Goal: Task Accomplishment & Management: Manage account settings

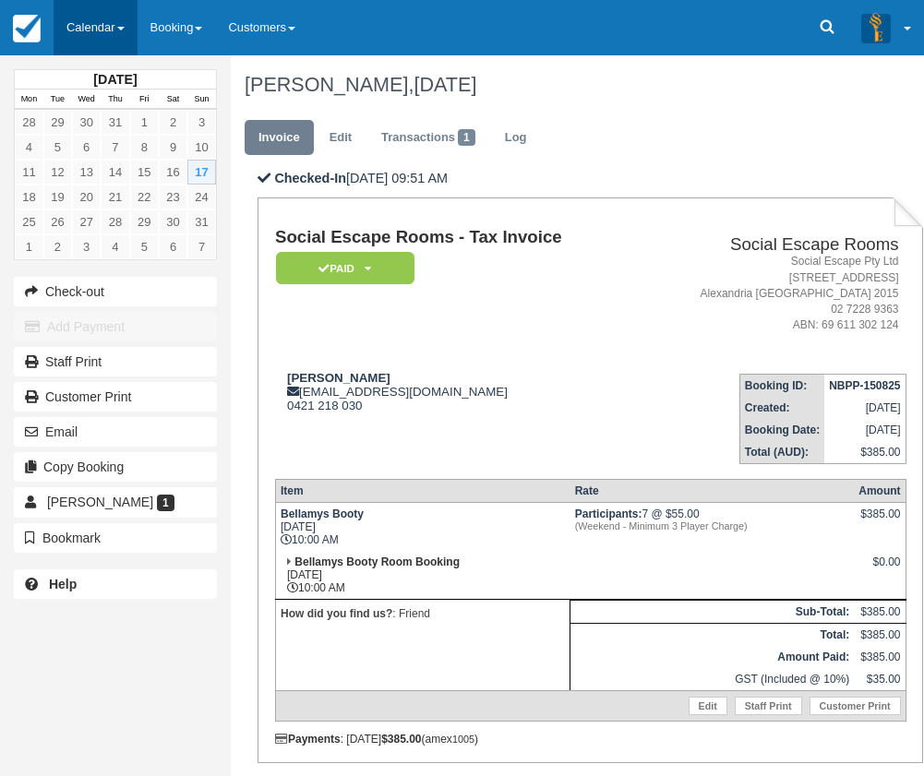
drag, startPoint x: 92, startPoint y: 28, endPoint x: 71, endPoint y: 28, distance: 21.2
click at [91, 28] on link "Calendar" at bounding box center [96, 27] width 84 height 55
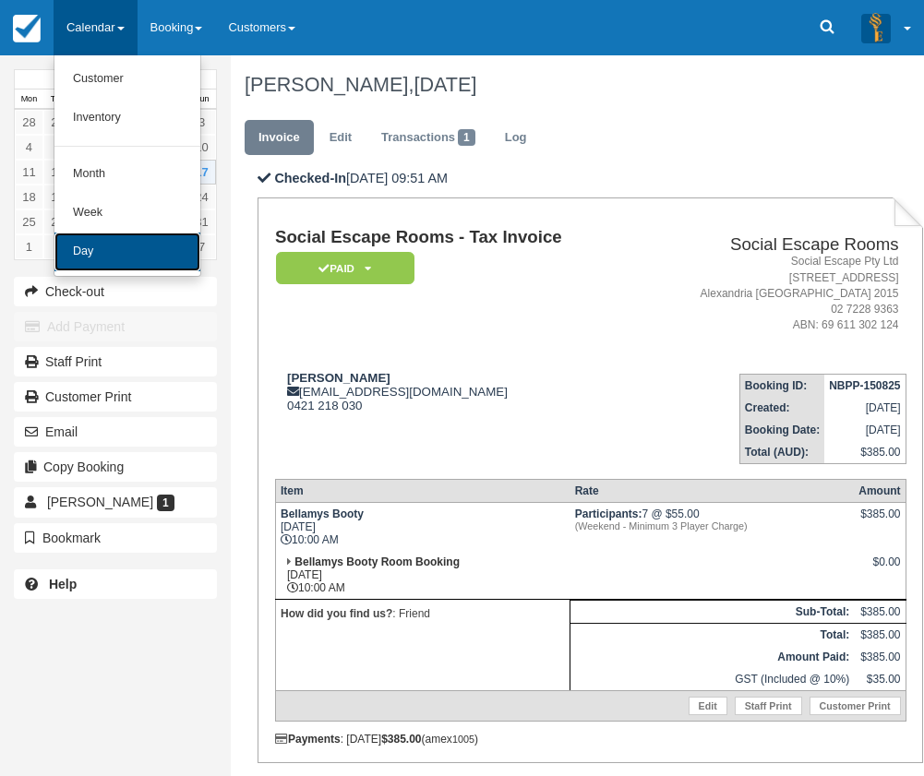
click at [118, 245] on link "Day" at bounding box center [127, 252] width 146 height 39
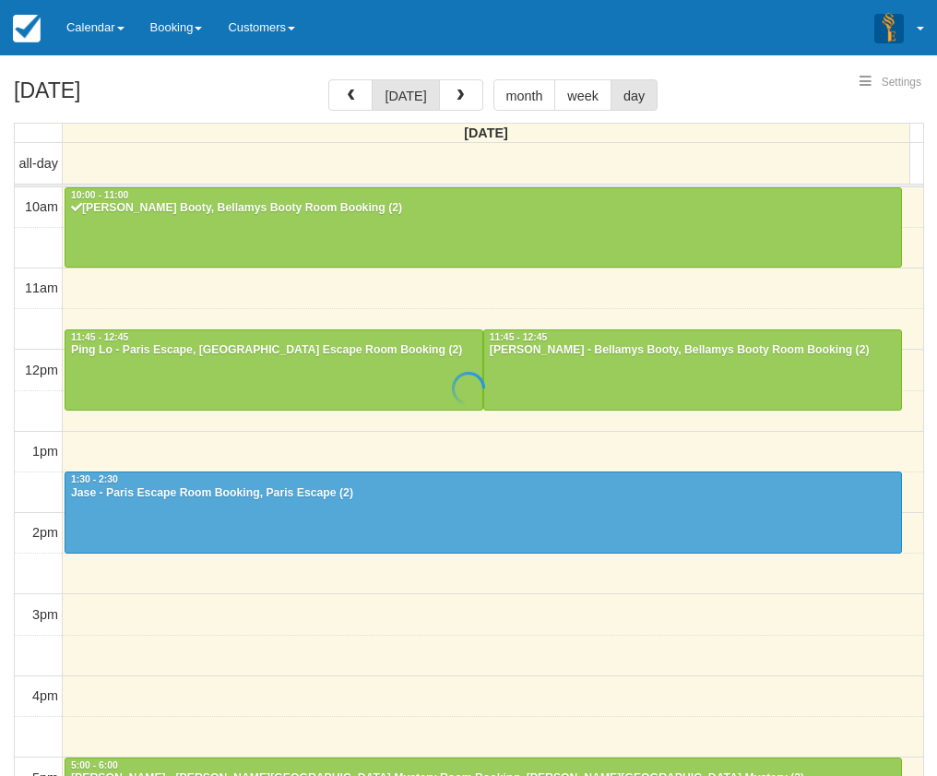
select select
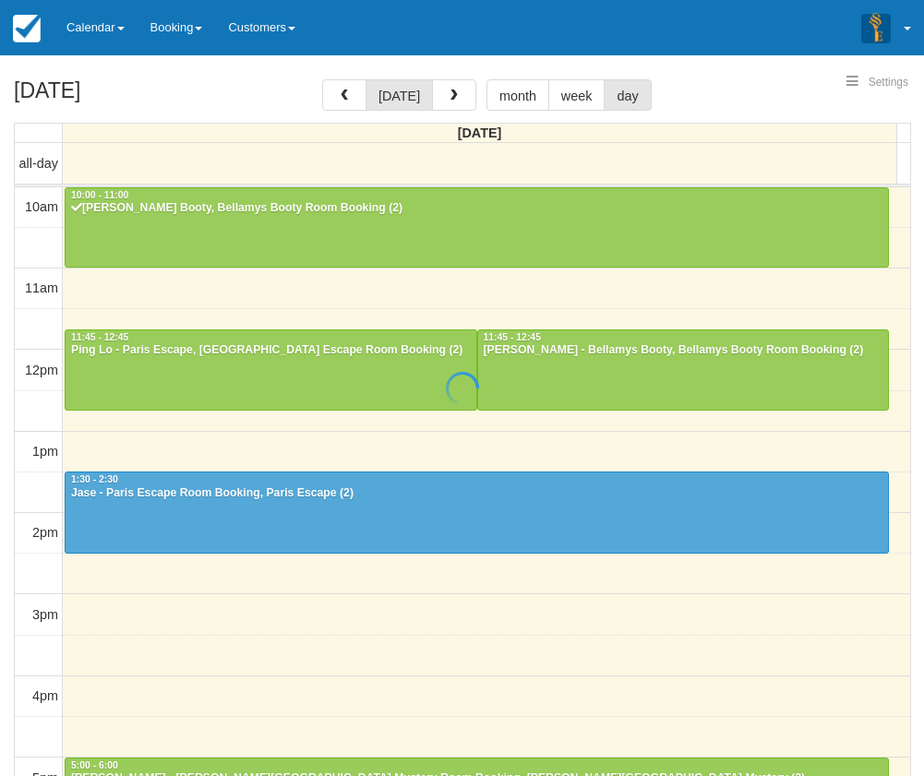
scroll to position [82, 0]
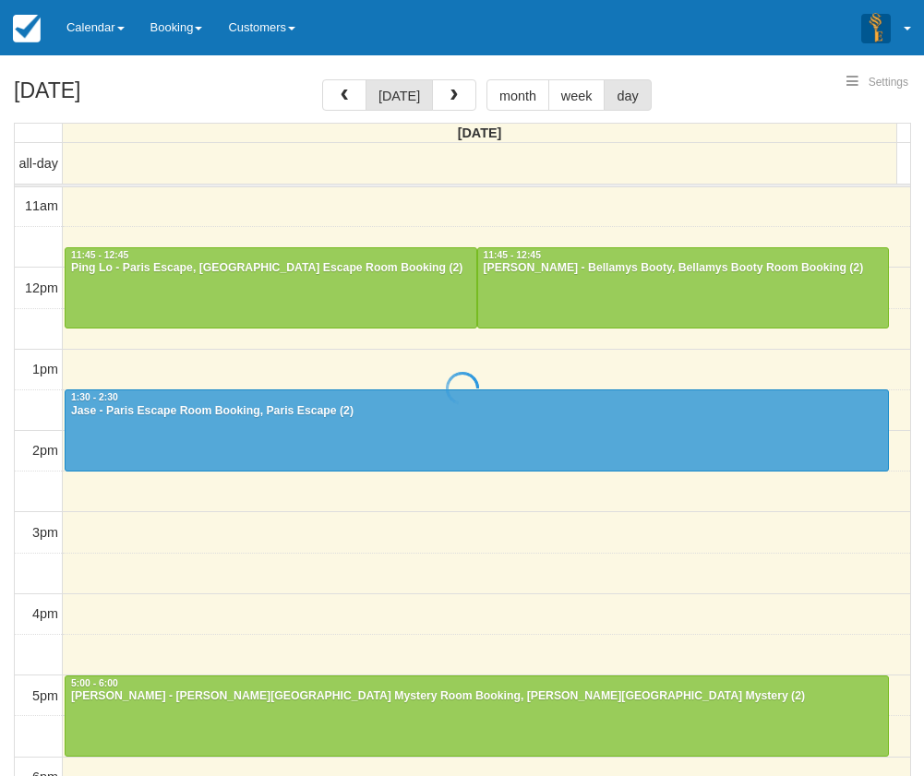
select select
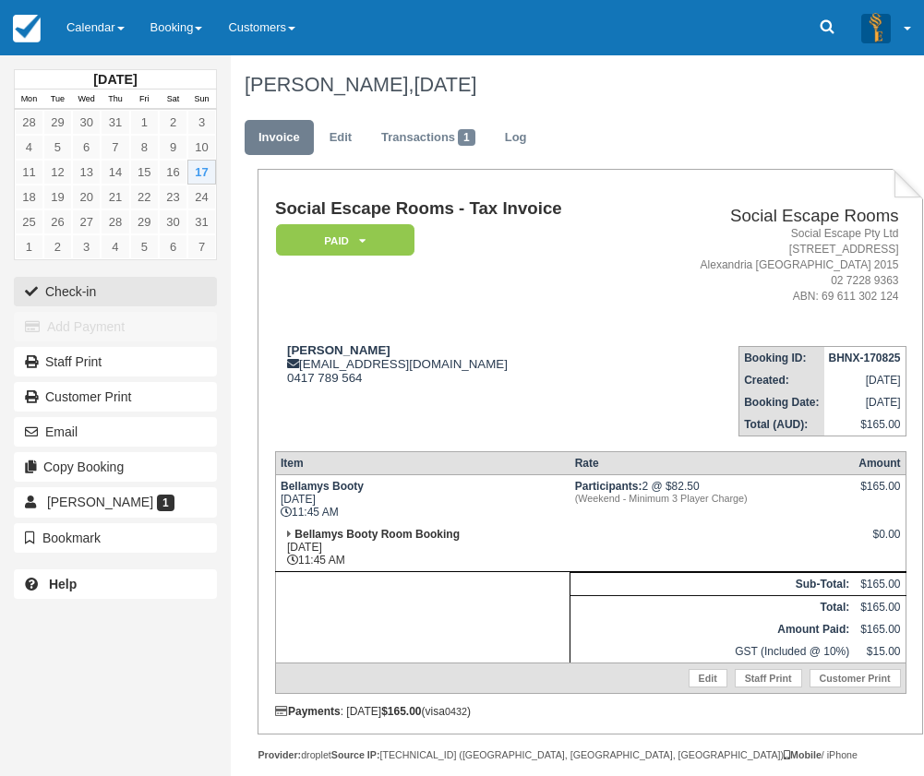
click at [113, 288] on button "Check-in" at bounding box center [115, 292] width 203 height 30
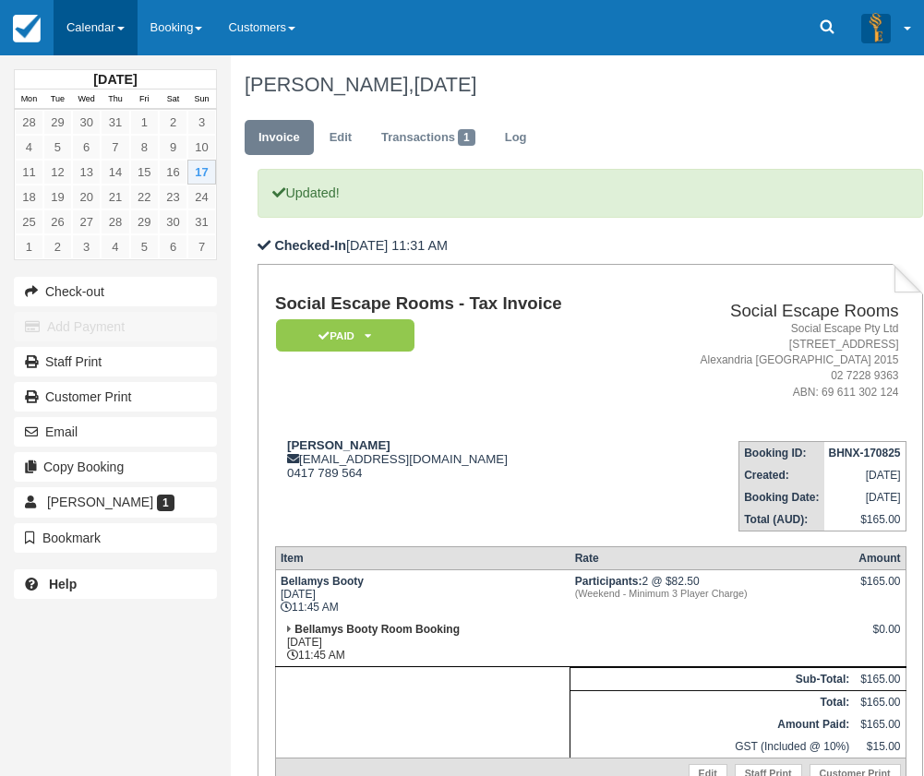
click at [90, 9] on link "Calendar" at bounding box center [96, 27] width 84 height 55
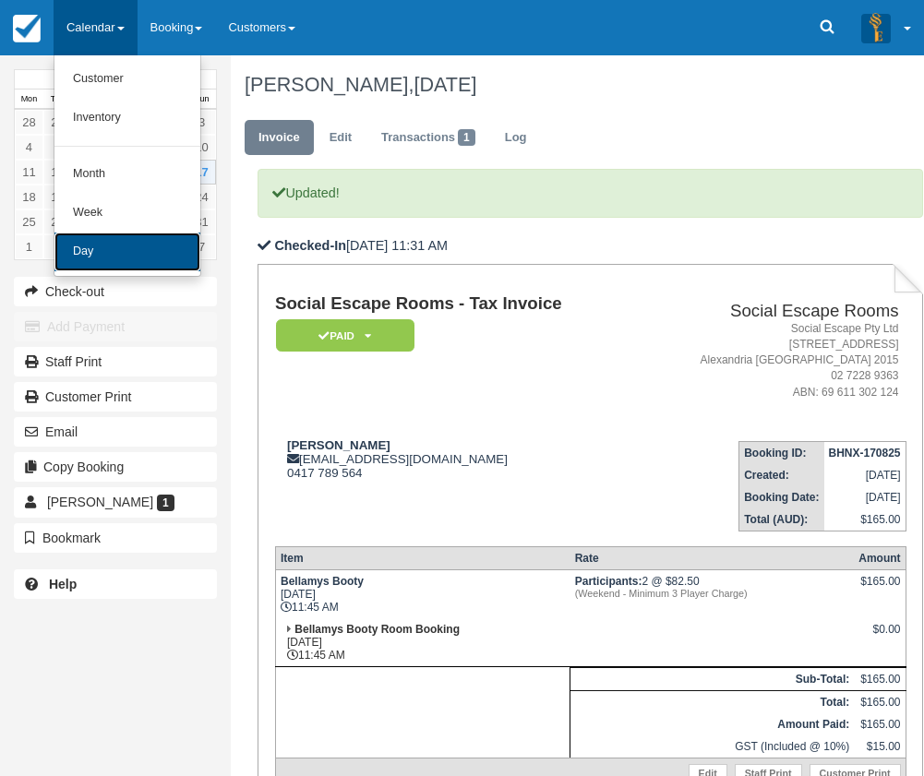
click at [96, 259] on link "Day" at bounding box center [127, 252] width 146 height 39
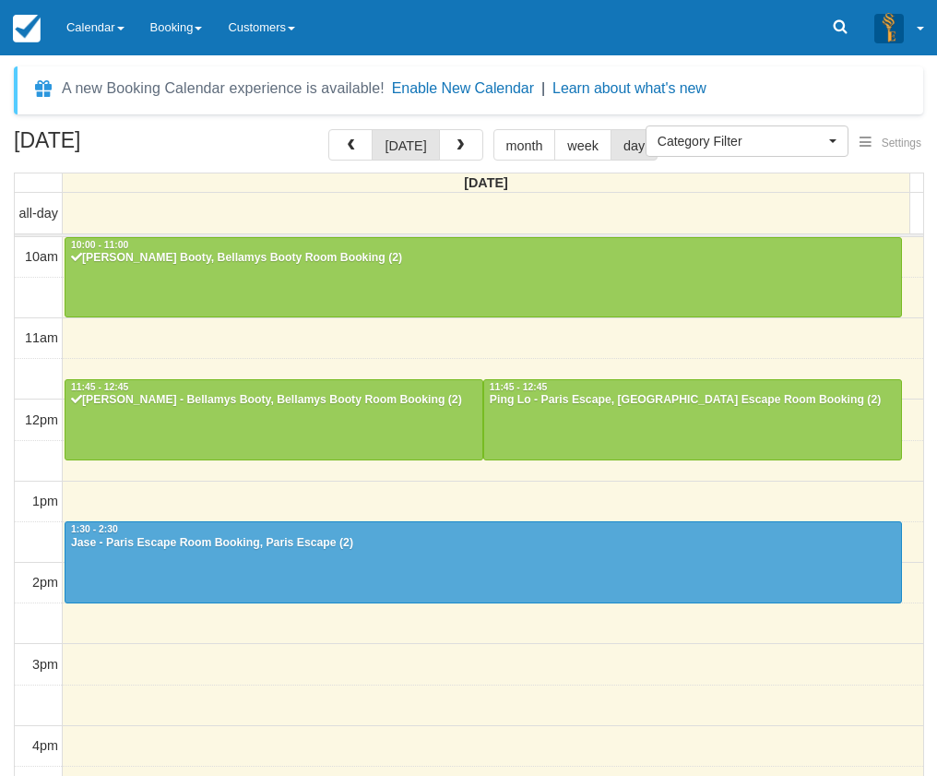
select select
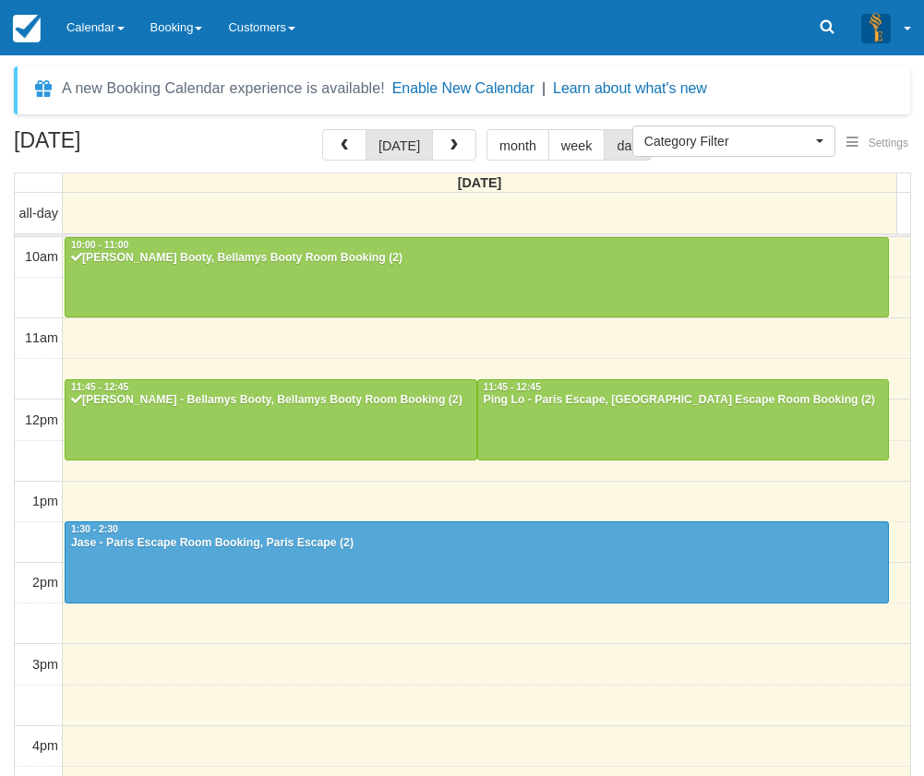
scroll to position [82, 0]
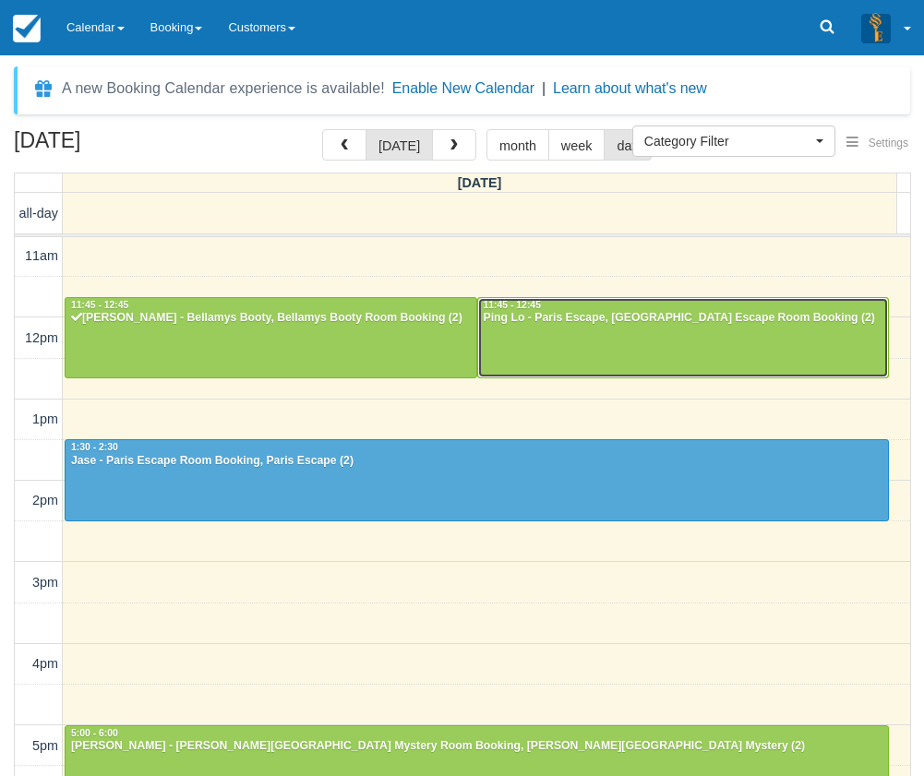
click at [607, 328] on div at bounding box center [683, 337] width 411 height 79
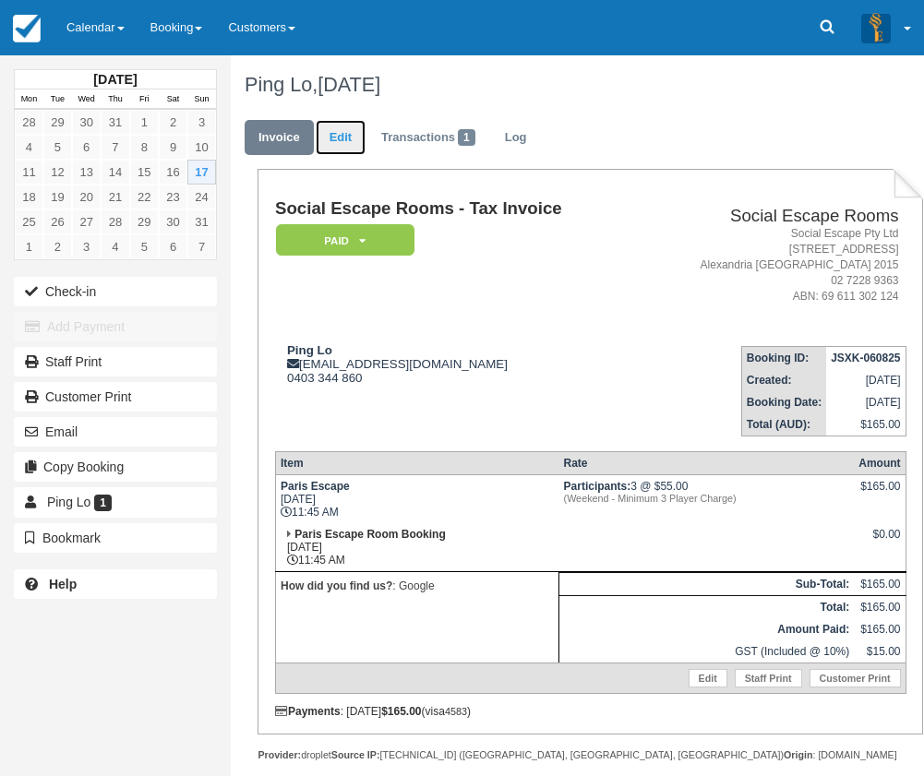
click at [345, 137] on link "Edit" at bounding box center [341, 138] width 50 height 36
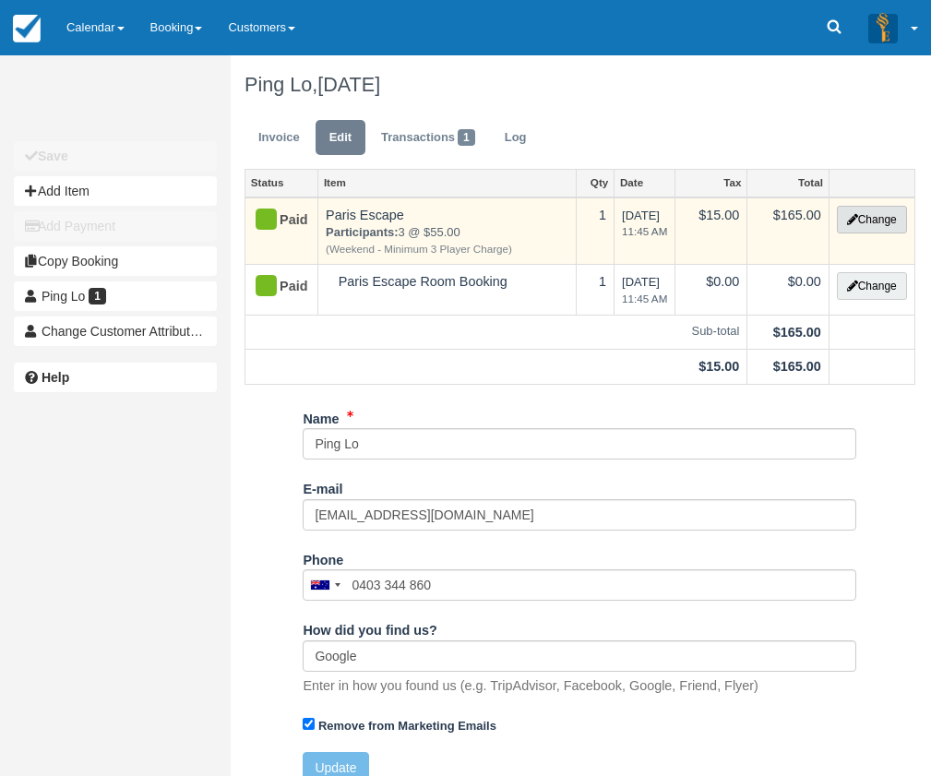
click at [883, 219] on button "Change" at bounding box center [872, 220] width 70 height 28
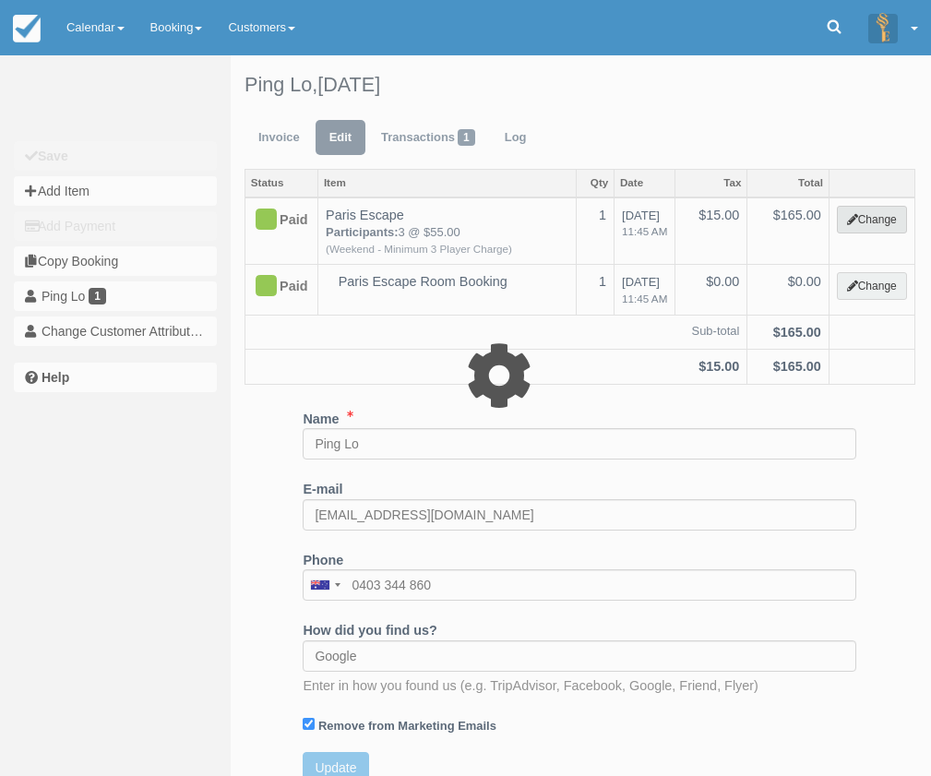
select select "2"
type input "165.00"
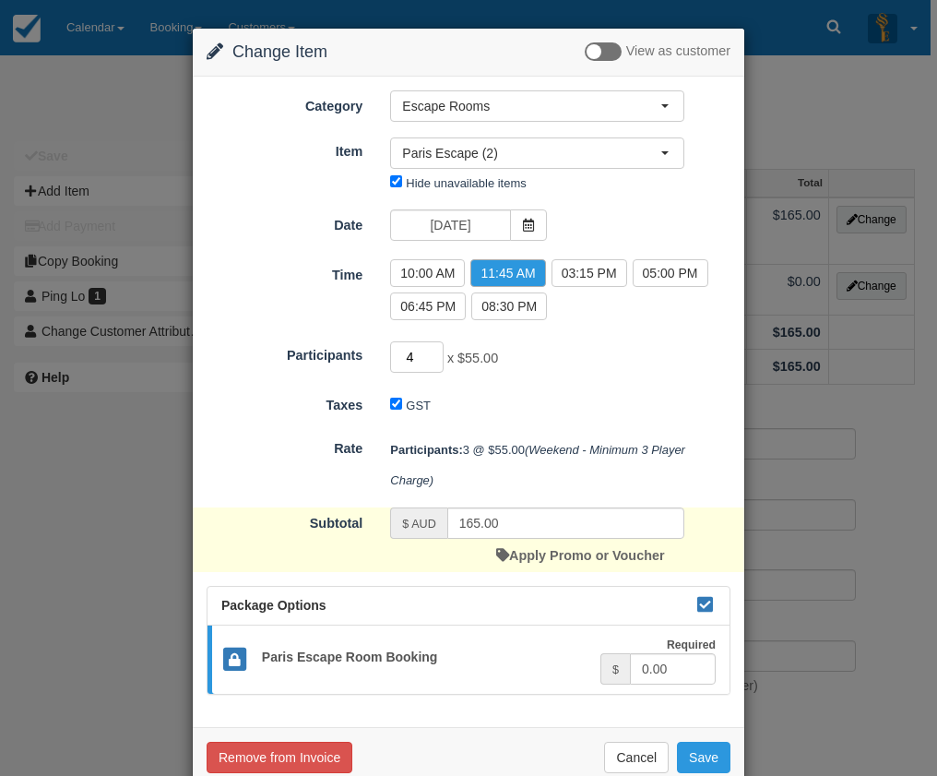
click at [433, 352] on input "4" at bounding box center [417, 356] width 54 height 31
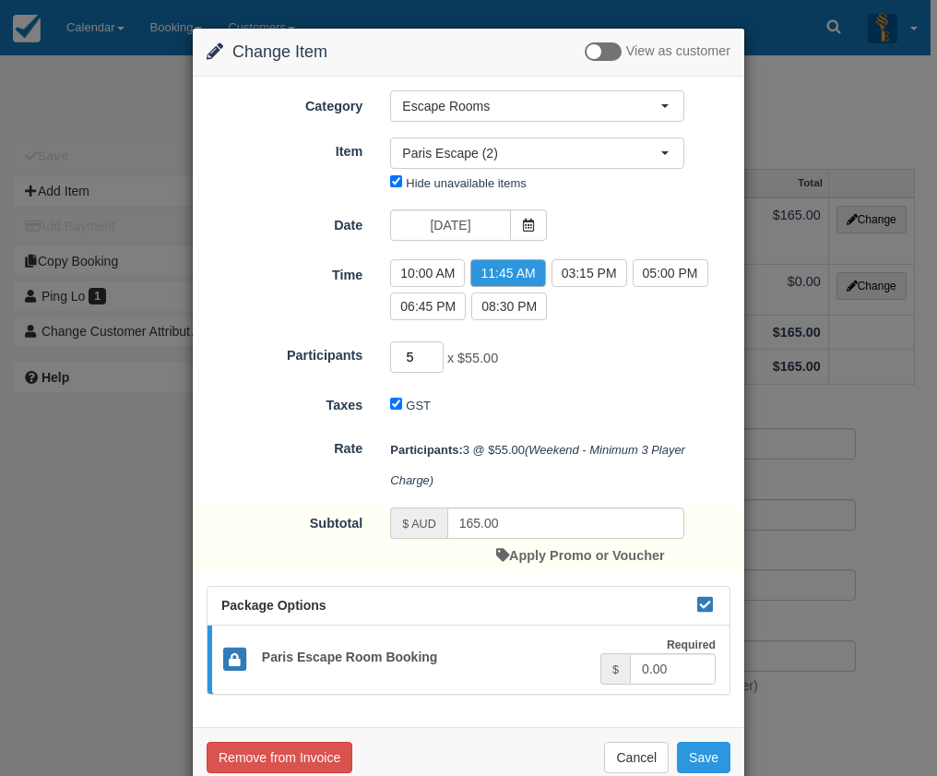
click at [433, 352] on input "5" at bounding box center [417, 356] width 54 height 31
type input "6"
click at [433, 352] on input "6" at bounding box center [417, 356] width 54 height 31
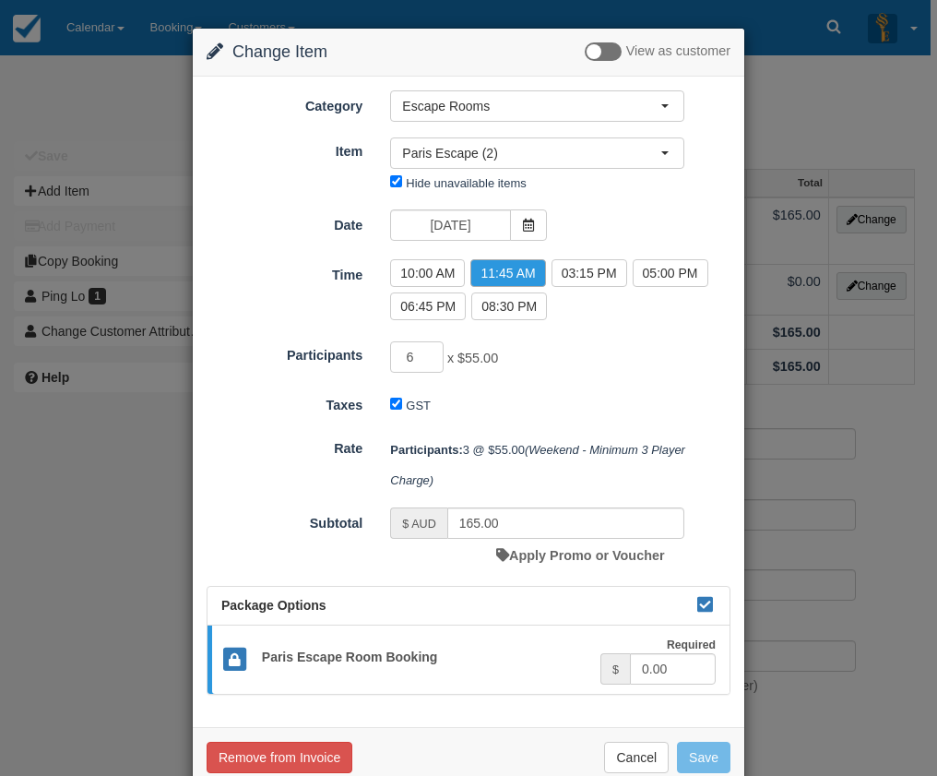
type input "330.00"
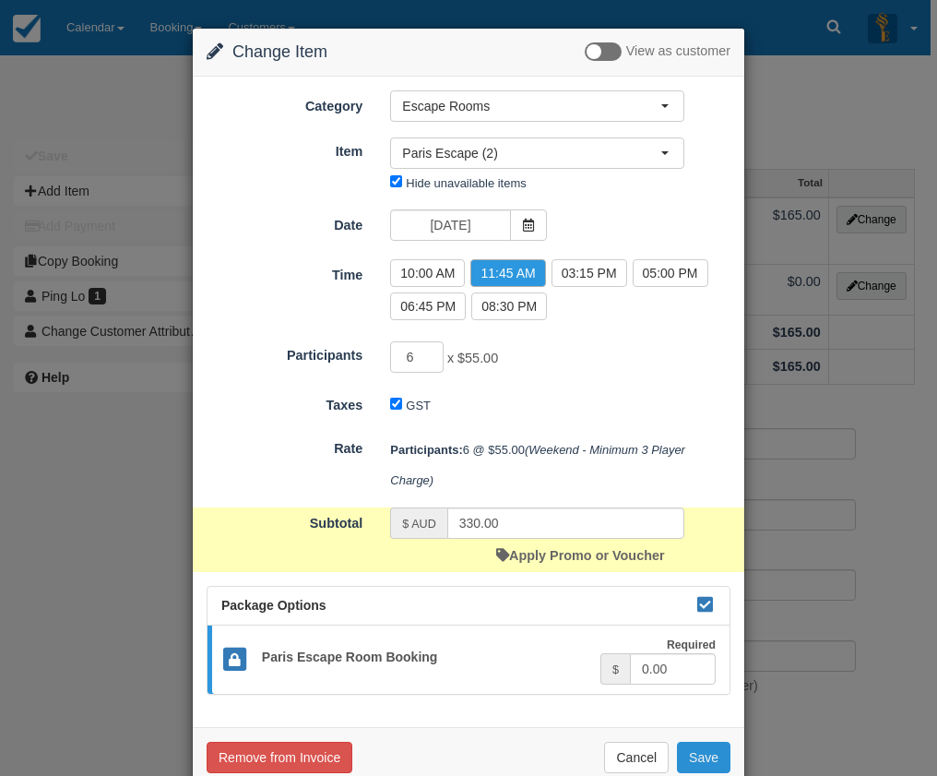
click at [709, 759] on button "Save" at bounding box center [704, 757] width 54 height 31
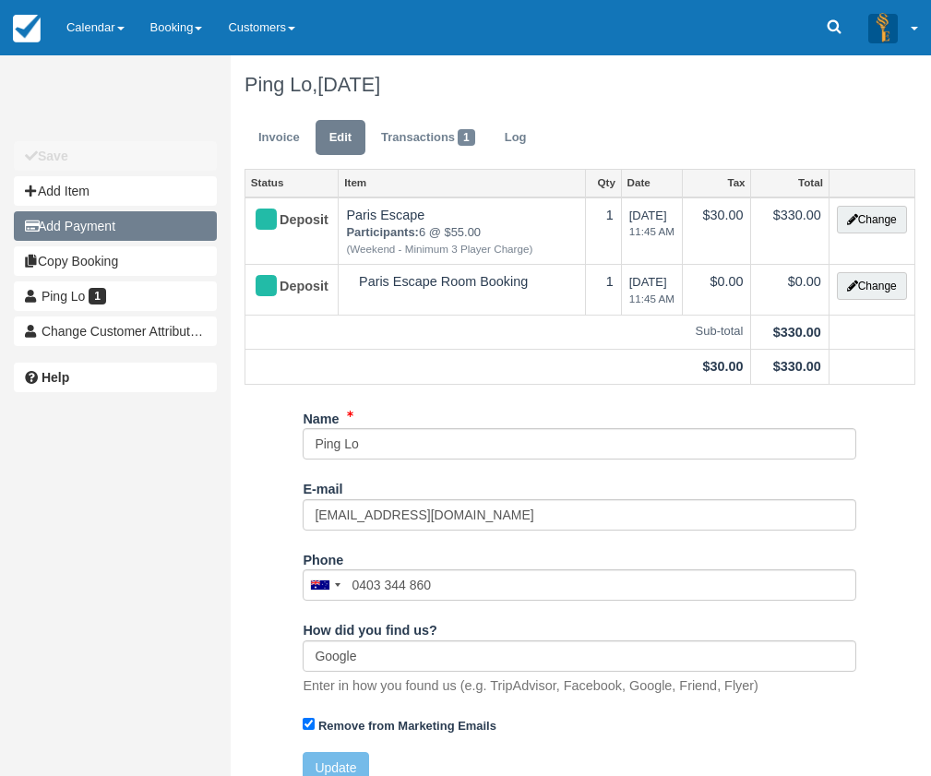
click at [106, 226] on button "Add Payment" at bounding box center [115, 226] width 203 height 30
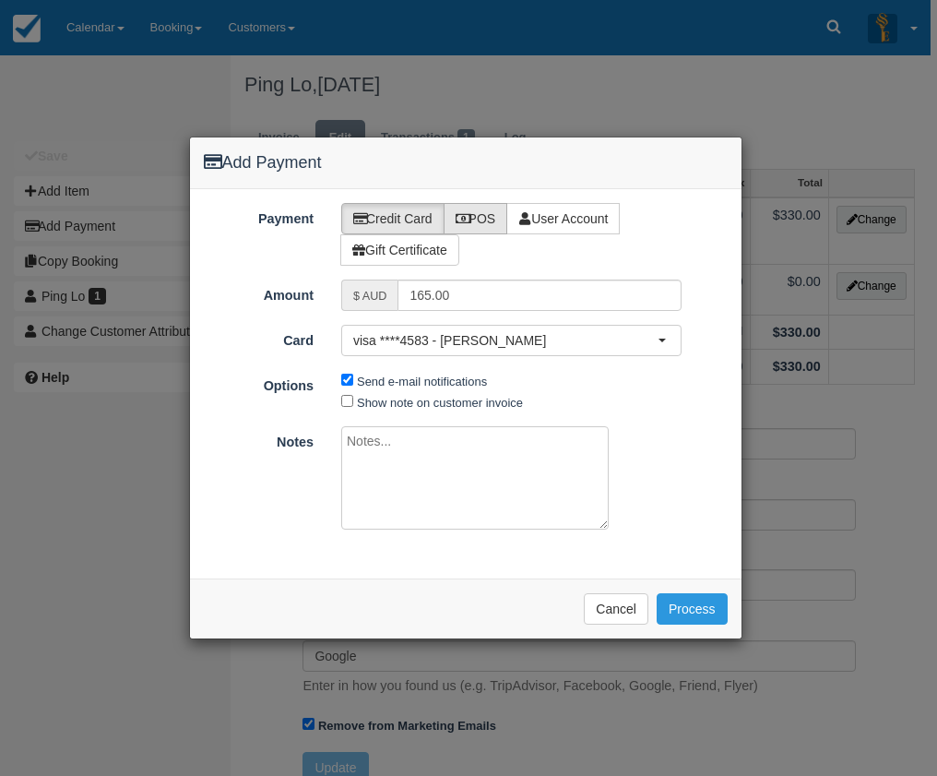
click at [491, 216] on label "POS" at bounding box center [476, 218] width 65 height 31
radio input "true"
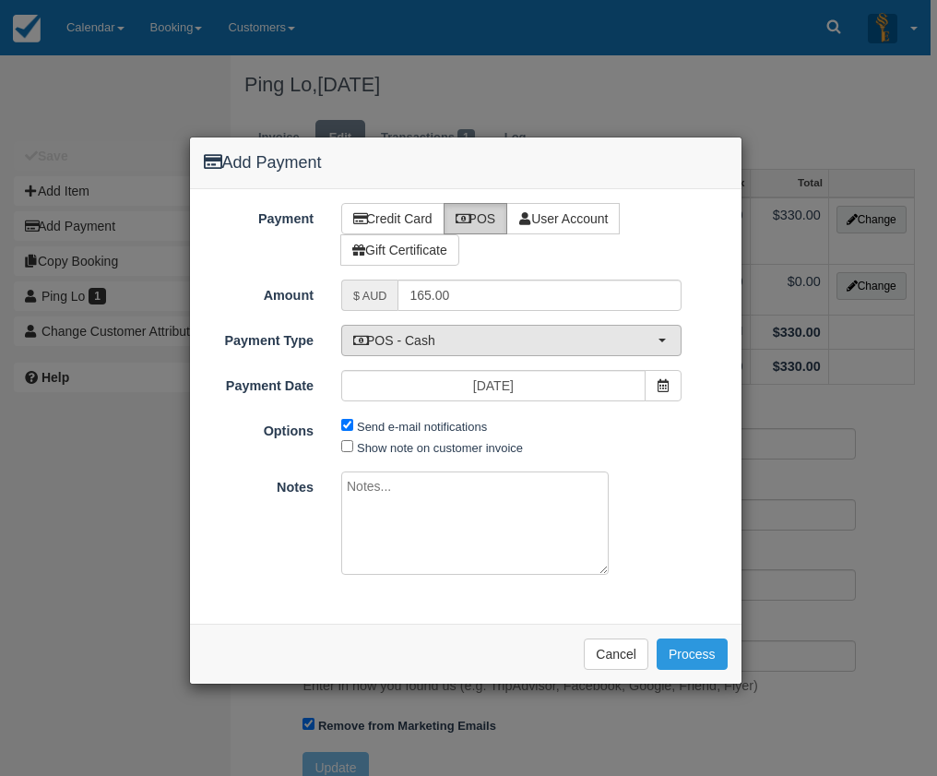
click at [436, 343] on span "POS - Cash" at bounding box center [505, 340] width 304 height 18
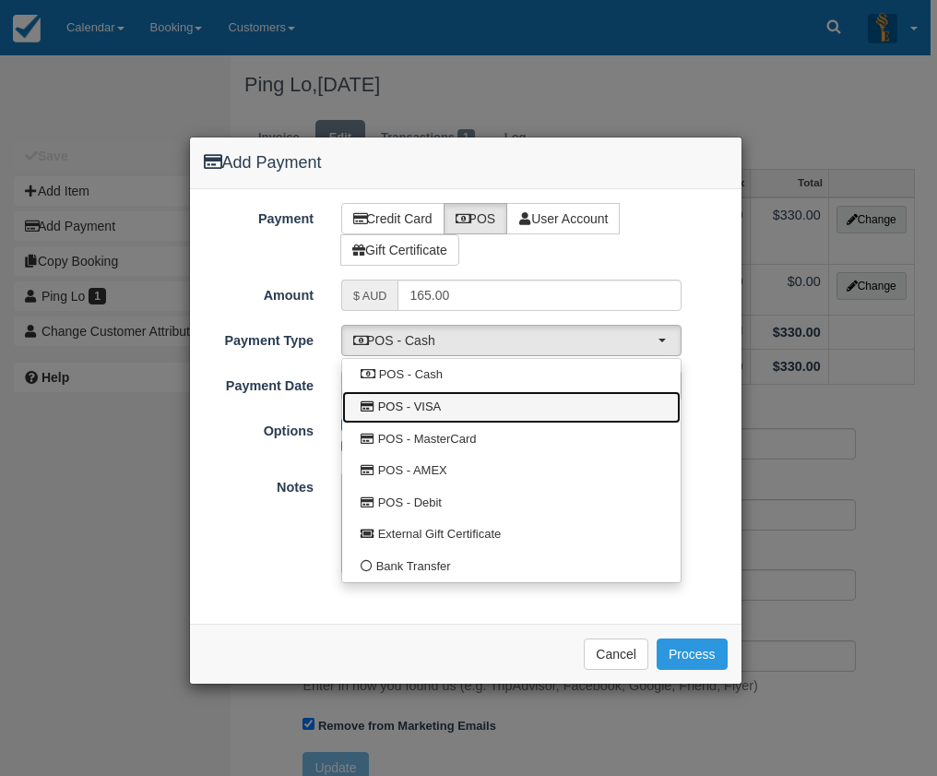
click at [440, 411] on span "POS - VISA" at bounding box center [410, 408] width 64 height 18
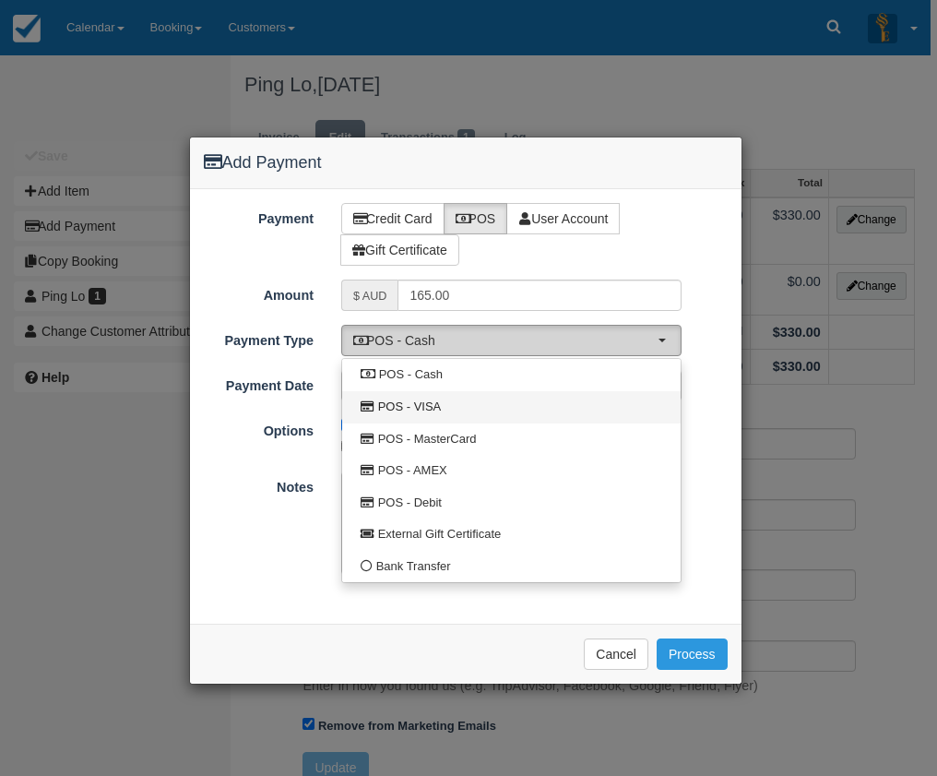
select select "VISA"
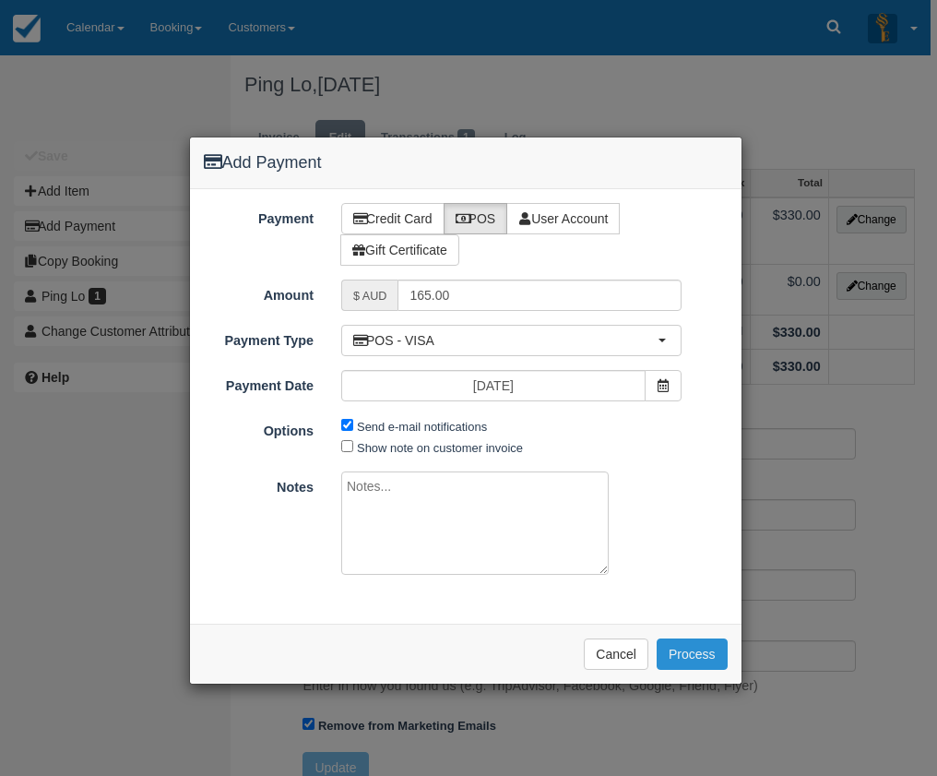
click at [701, 655] on button "Process" at bounding box center [692, 654] width 71 height 31
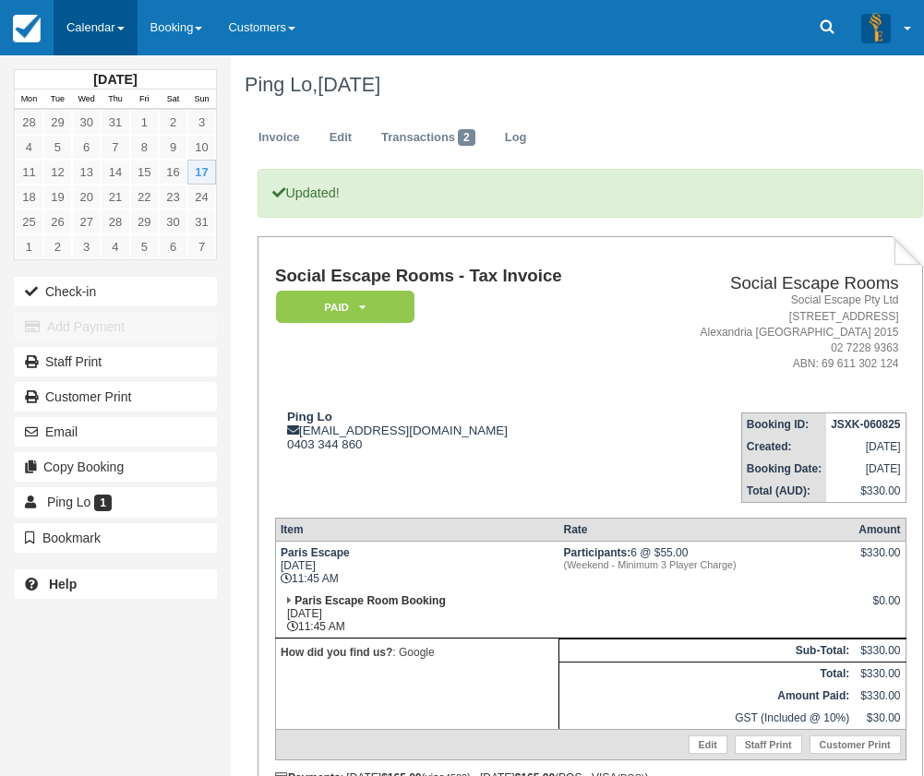
click at [68, 38] on link "Calendar" at bounding box center [96, 27] width 84 height 55
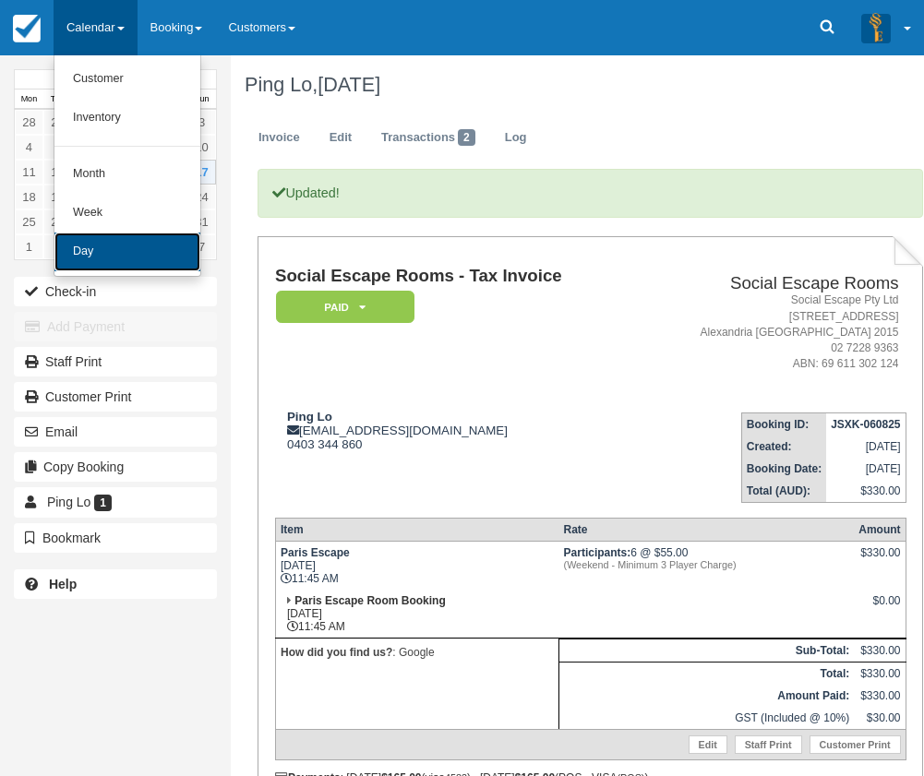
click at [90, 261] on link "Day" at bounding box center [127, 252] width 146 height 39
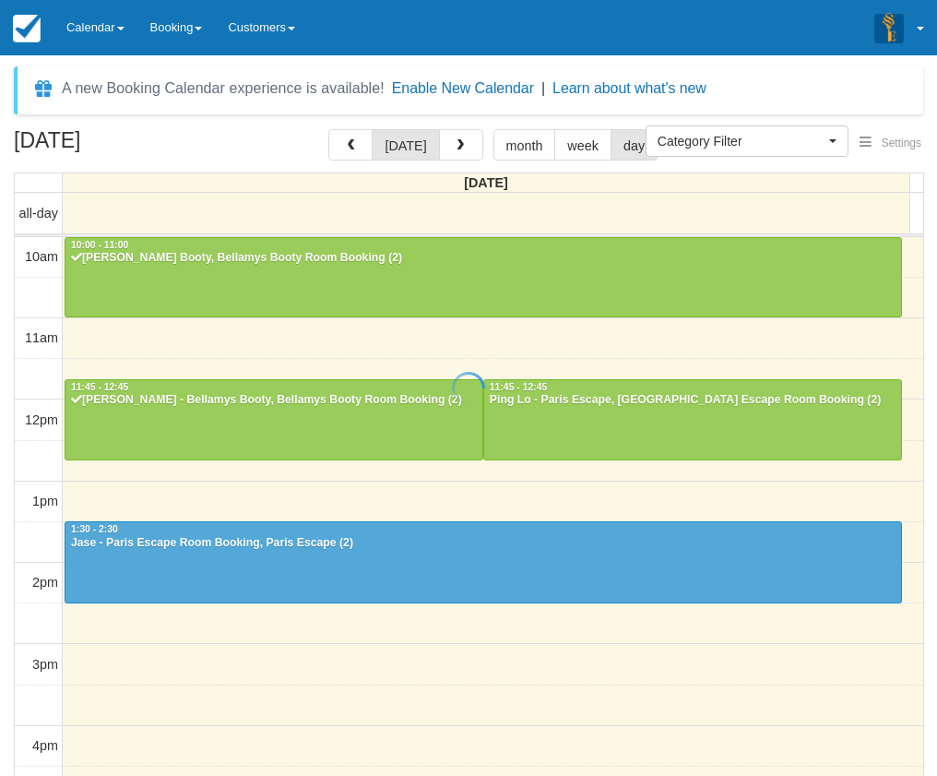
select select
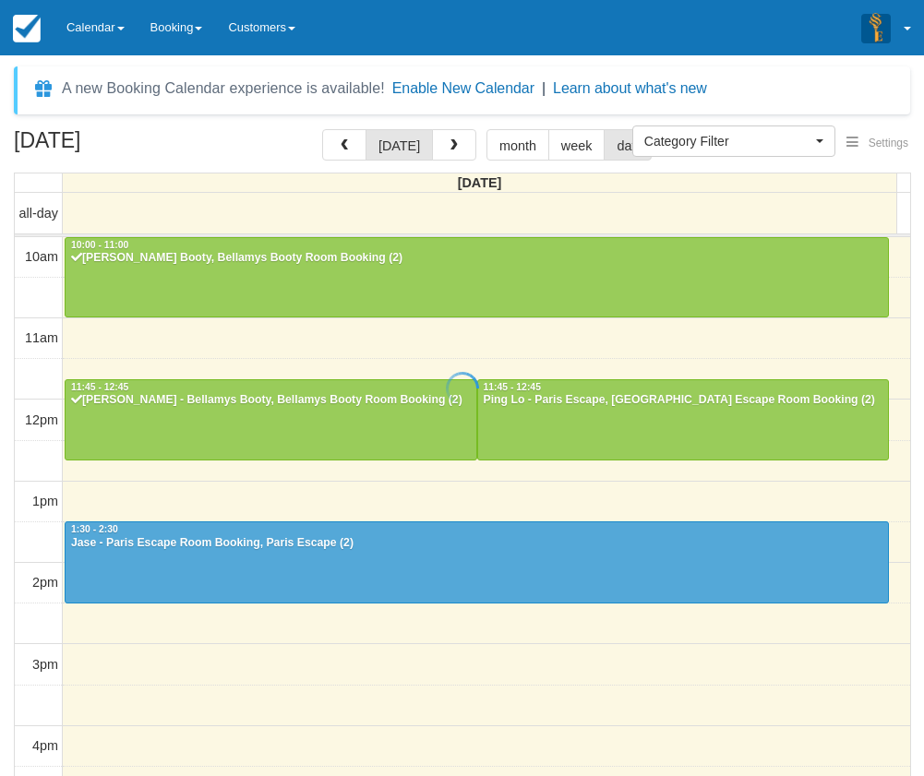
scroll to position [82, 0]
